Goal: Task Accomplishment & Management: Use online tool/utility

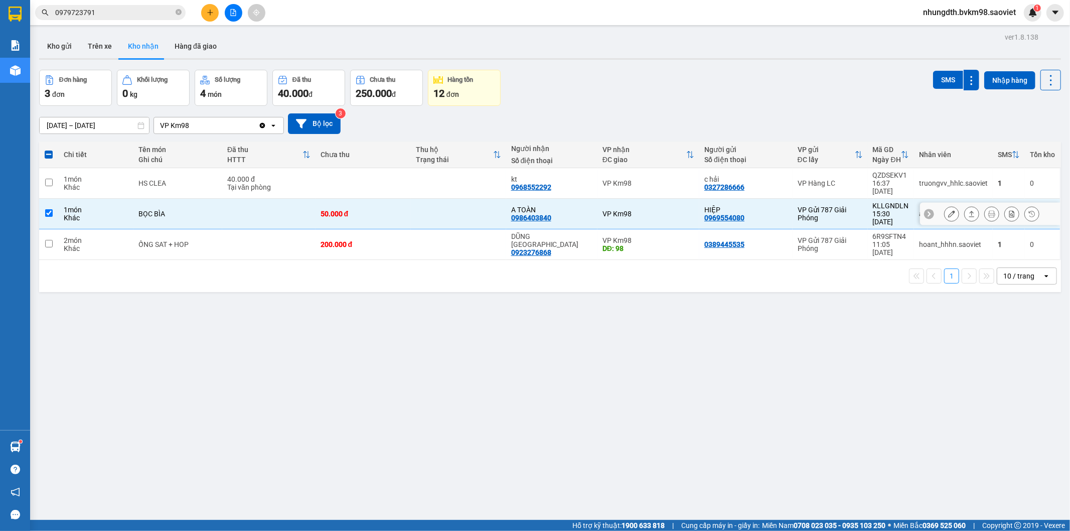
click at [304, 200] on td at bounding box center [268, 214] width 93 height 31
checkbox input "false"
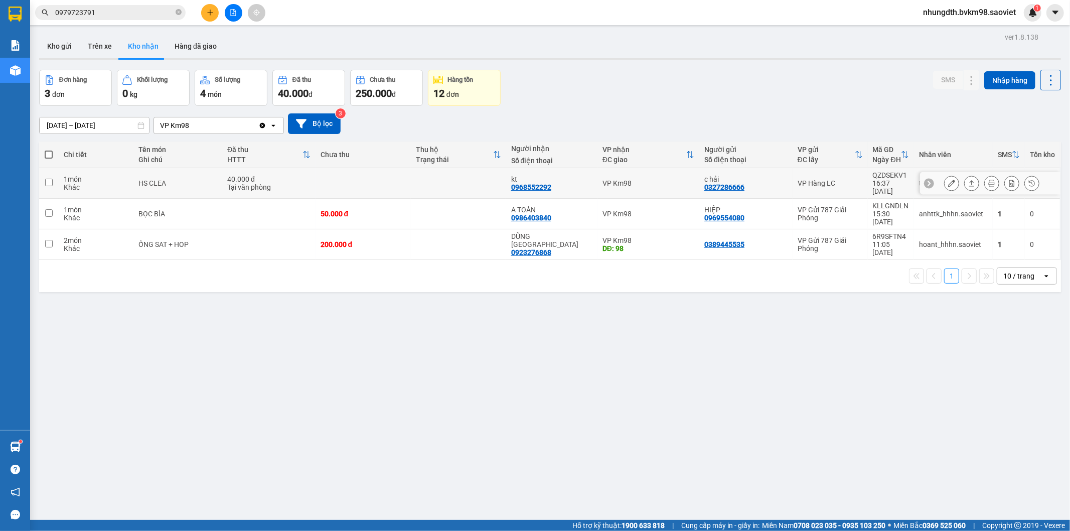
click at [323, 177] on td at bounding box center [363, 183] width 95 height 31
checkbox input "true"
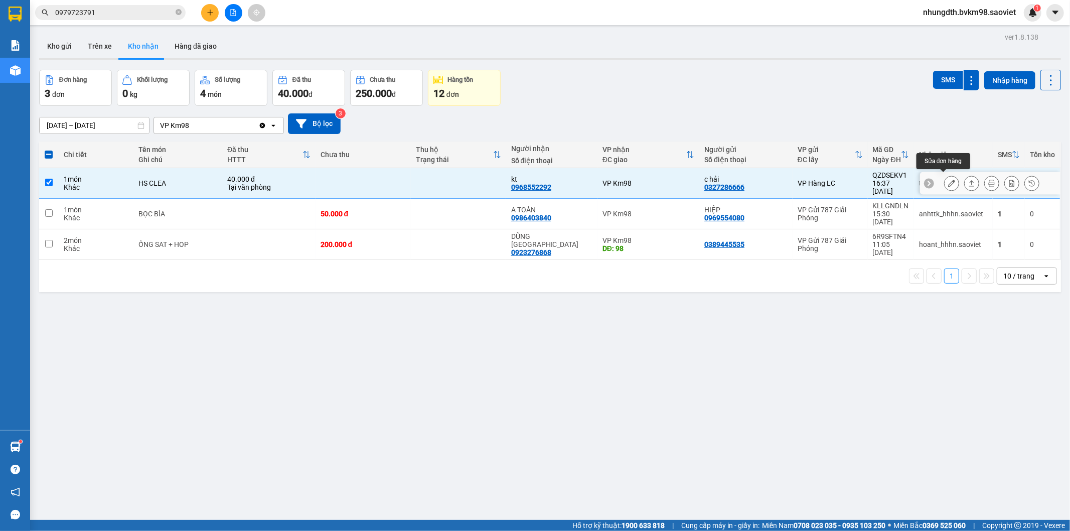
click at [948, 180] on icon at bounding box center [951, 183] width 7 height 7
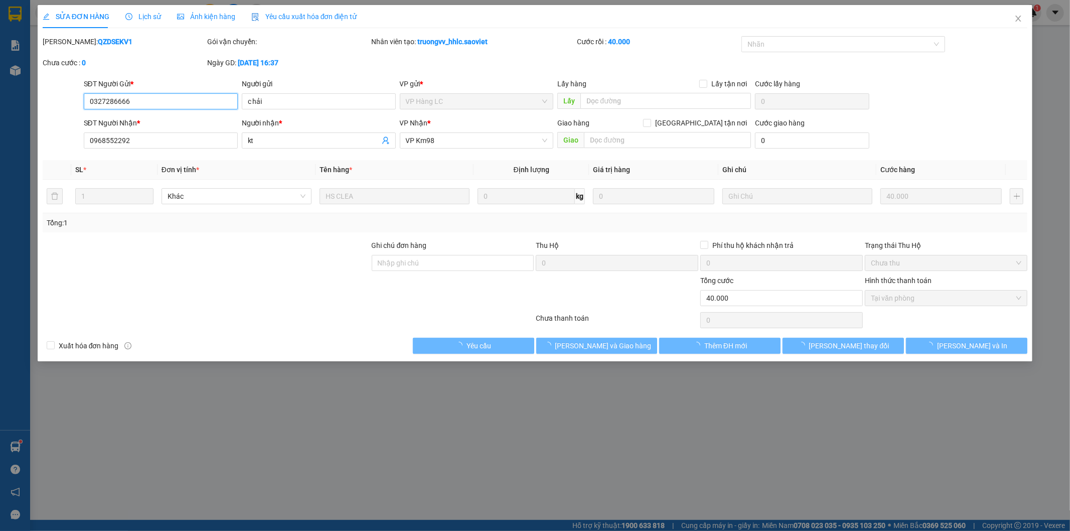
type input "0327286666"
type input "c hải"
type input "0968552292"
type input "kt"
type input "40.000"
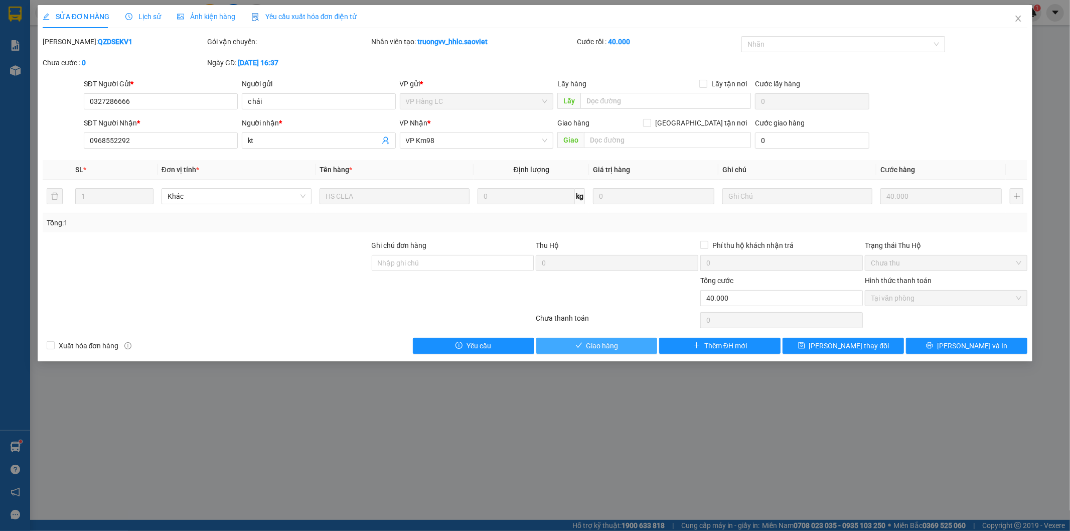
click at [587, 343] on span "Giao hàng" at bounding box center [603, 345] width 32 height 11
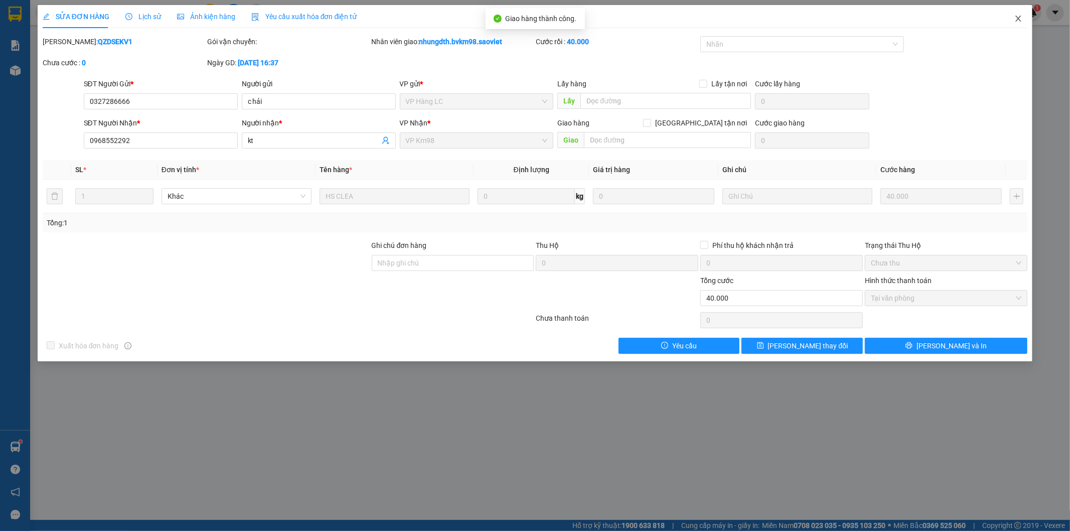
click at [1016, 21] on icon "close" at bounding box center [1019, 19] width 8 height 8
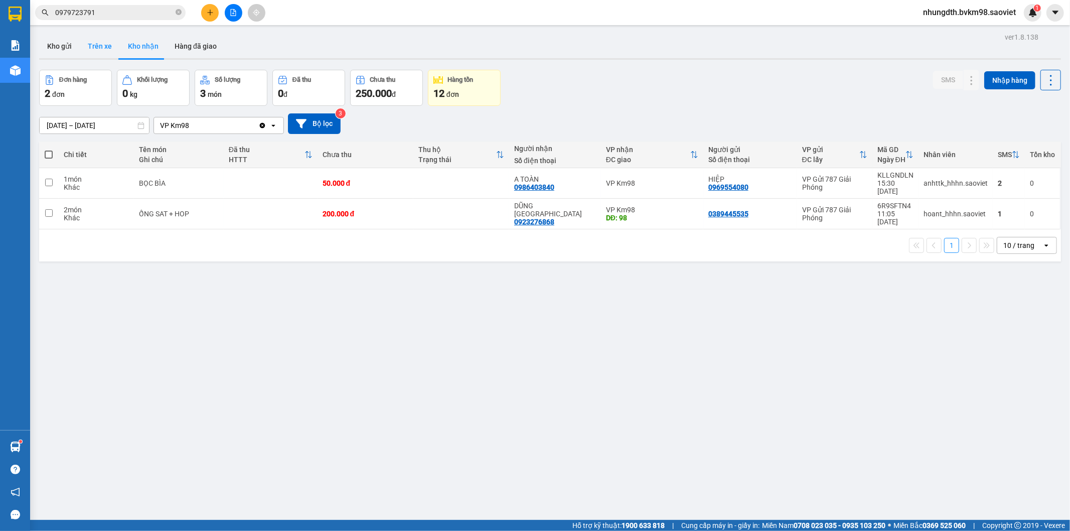
click at [94, 51] on button "Trên xe" at bounding box center [100, 46] width 40 height 24
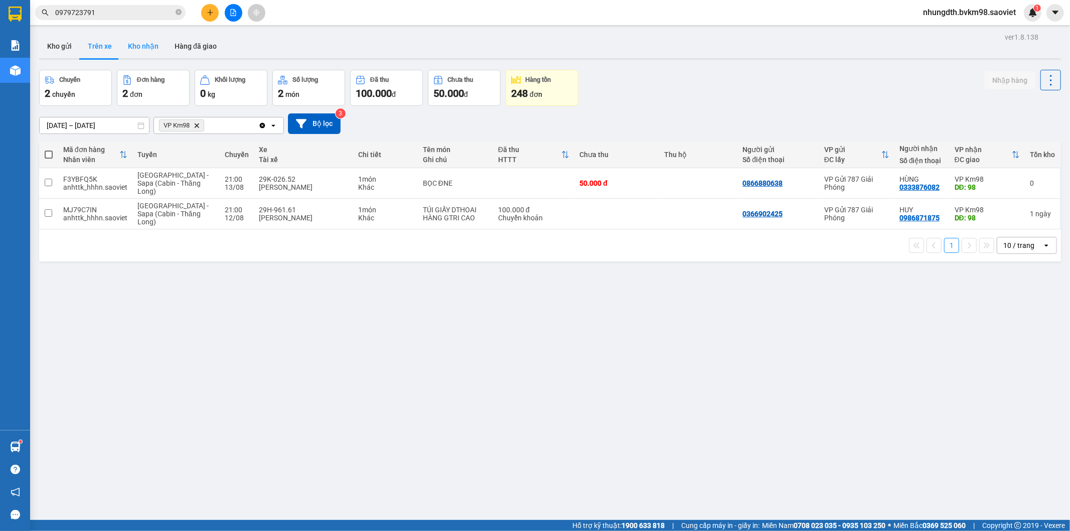
click at [139, 46] on button "Kho nhận" at bounding box center [143, 46] width 47 height 24
type input "[DATE] – [DATE]"
